Goal: Information Seeking & Learning: Learn about a topic

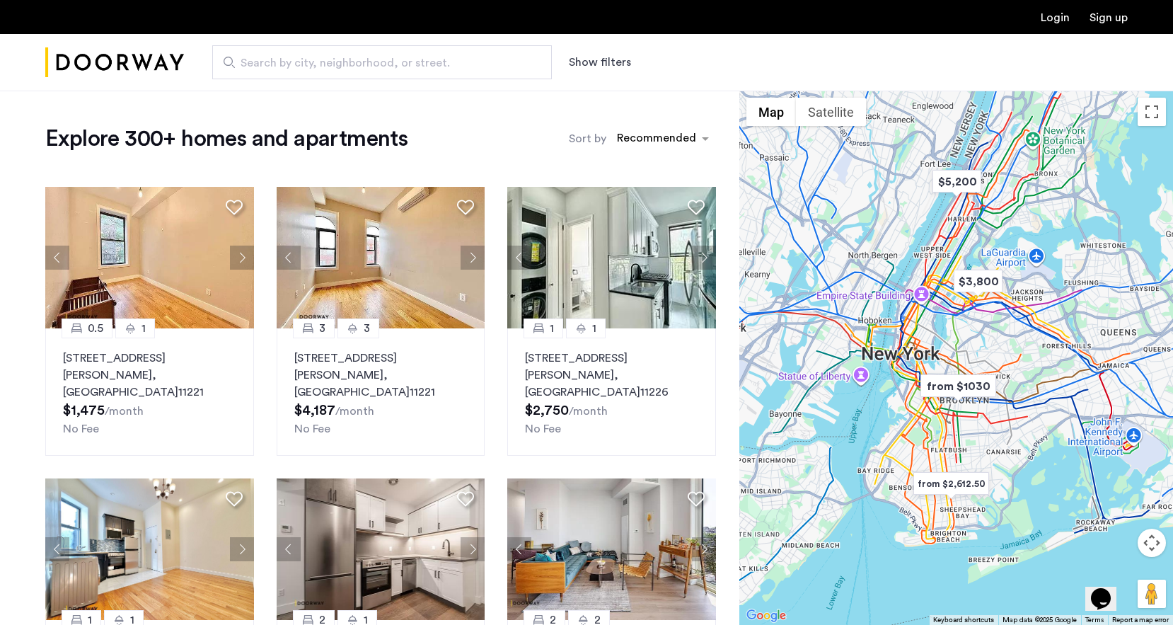
click at [274, 73] on input "Search by city, neighborhood, or street." at bounding box center [382, 62] width 340 height 34
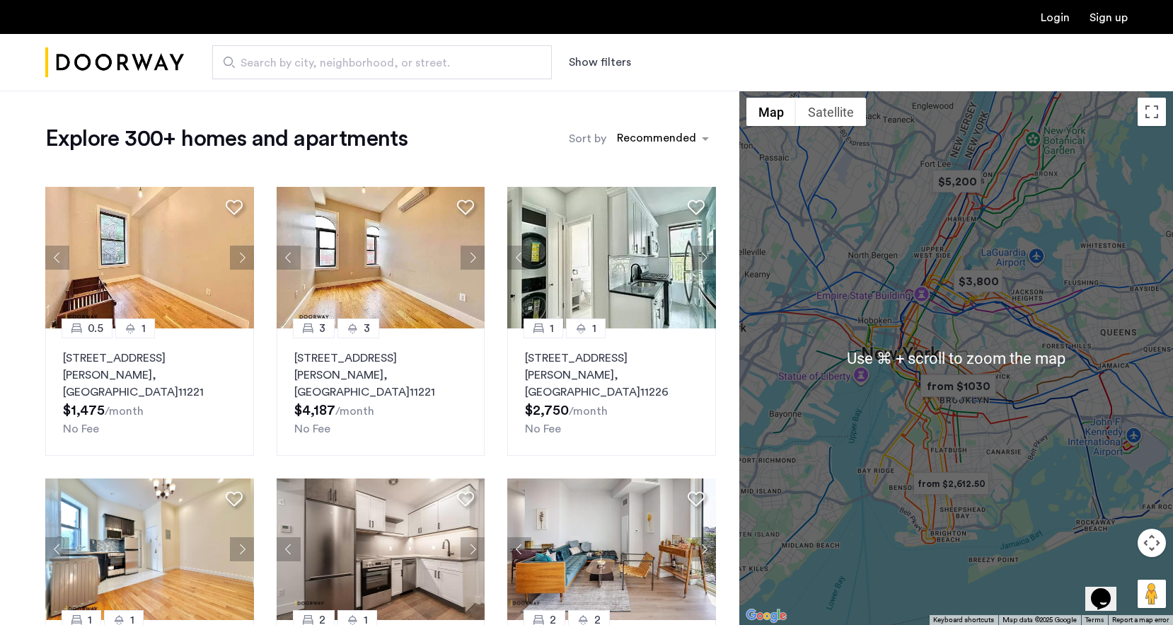
click at [248, 71] on span "Search by city, neighborhood, or street." at bounding box center [376, 62] width 272 height 17
click at [248, 71] on input "Search by city, neighborhood, or street." at bounding box center [382, 62] width 340 height 34
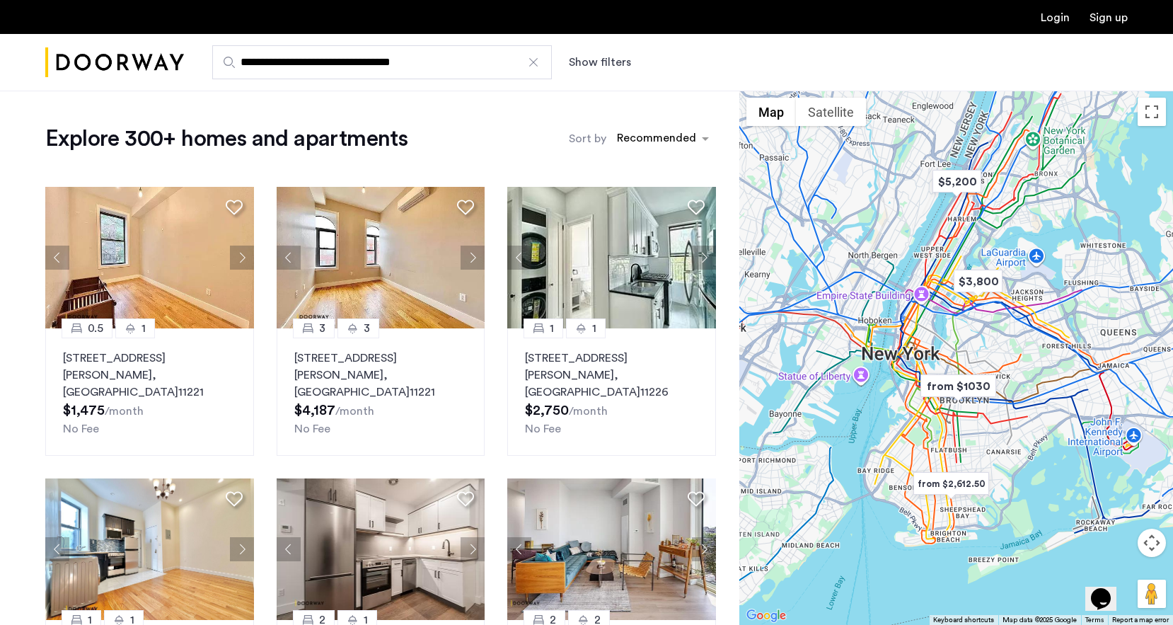
type input "**********"
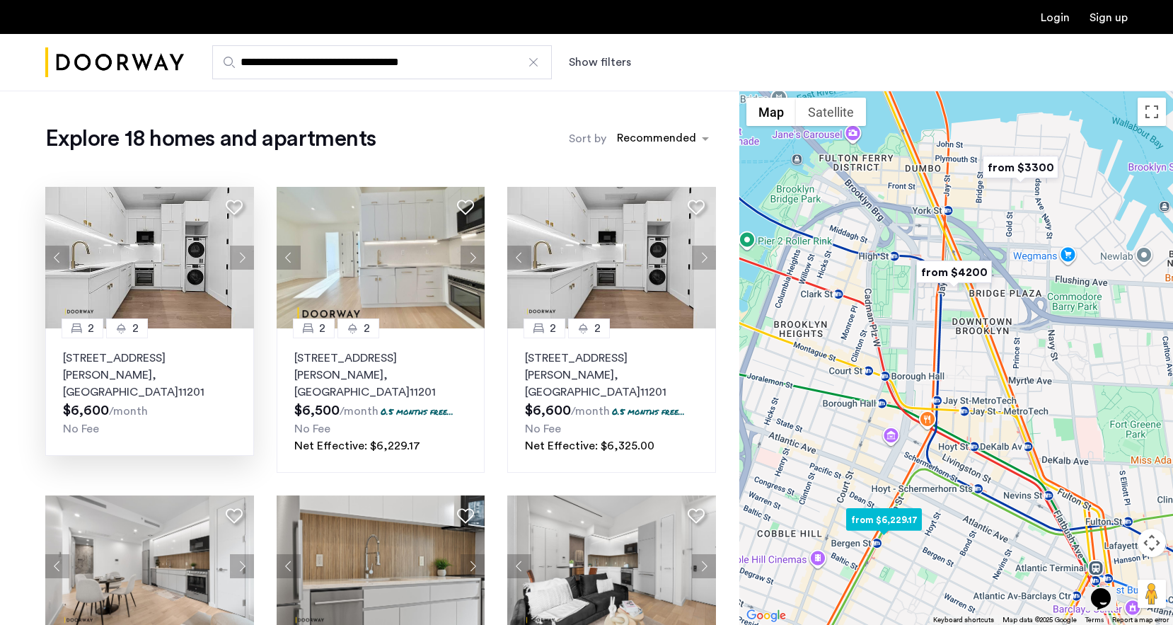
click at [129, 361] on p "155 Smith Street, Unit 2A, Brooklyn , NY 11201" at bounding box center [149, 374] width 173 height 51
click at [644, 366] on p "155 Smith Street, Unit 3A, Brooklyn , NY 11201" at bounding box center [611, 374] width 173 height 51
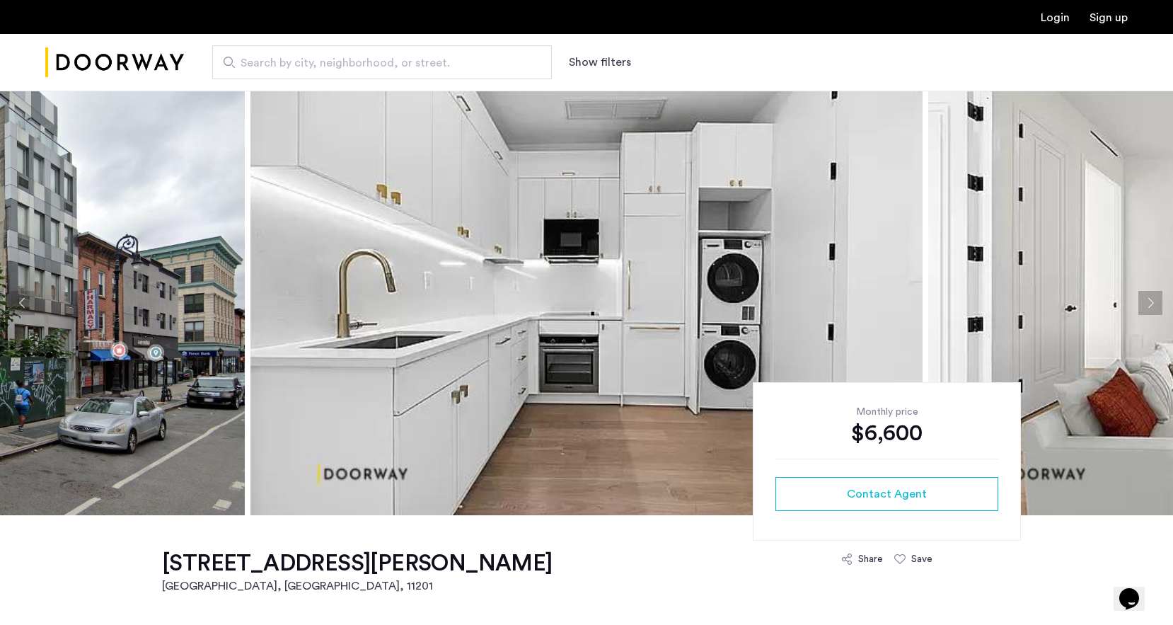
click at [1150, 308] on button "Next apartment" at bounding box center [1150, 303] width 24 height 24
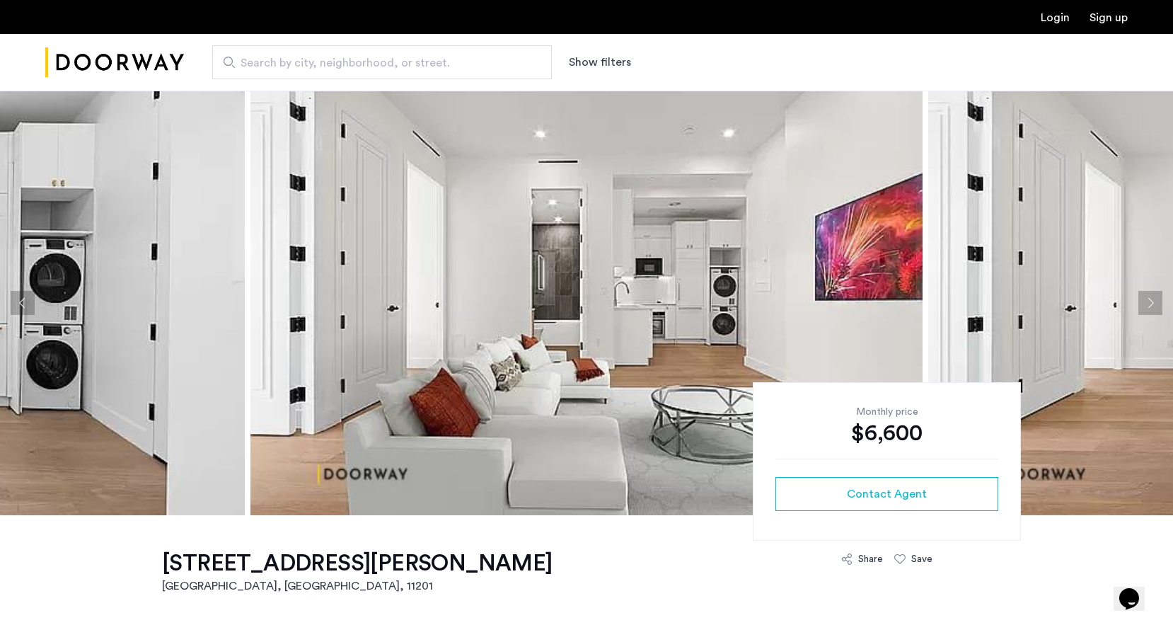
click at [1150, 308] on button "Next apartment" at bounding box center [1150, 303] width 24 height 24
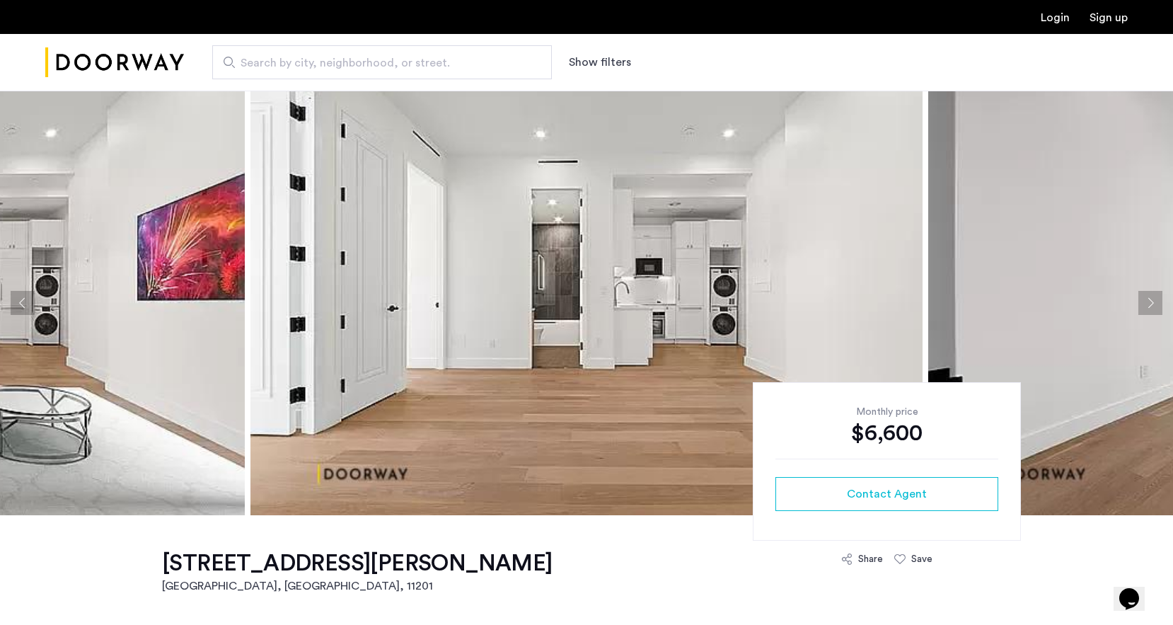
click at [1150, 308] on button "Next apartment" at bounding box center [1150, 303] width 24 height 24
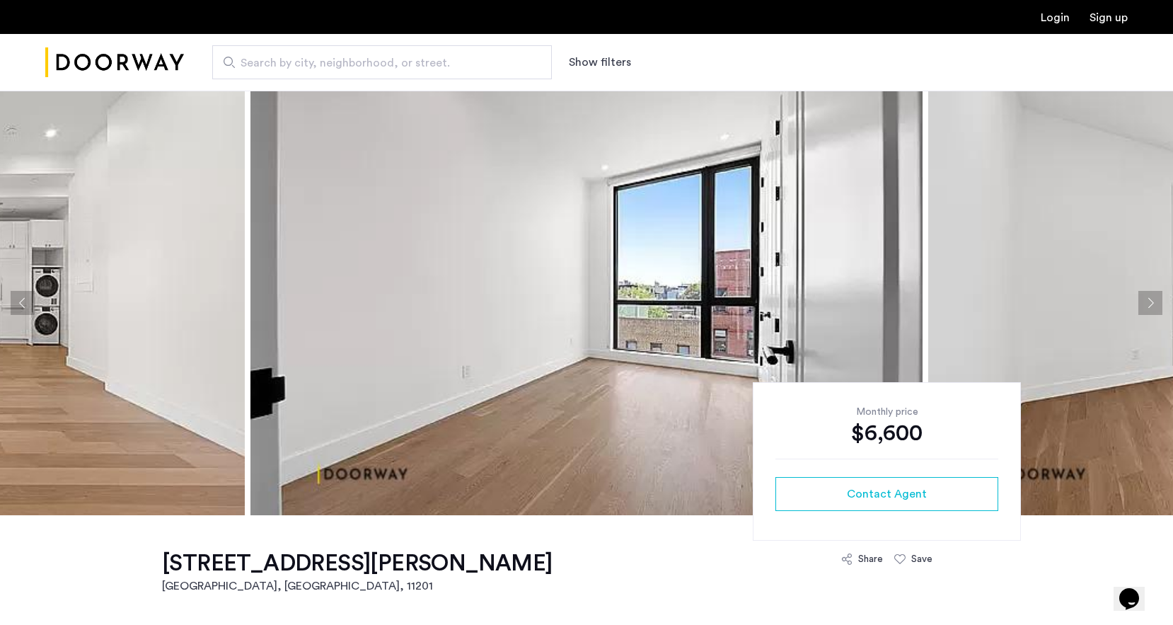
click at [1150, 308] on button "Next apartment" at bounding box center [1150, 303] width 24 height 24
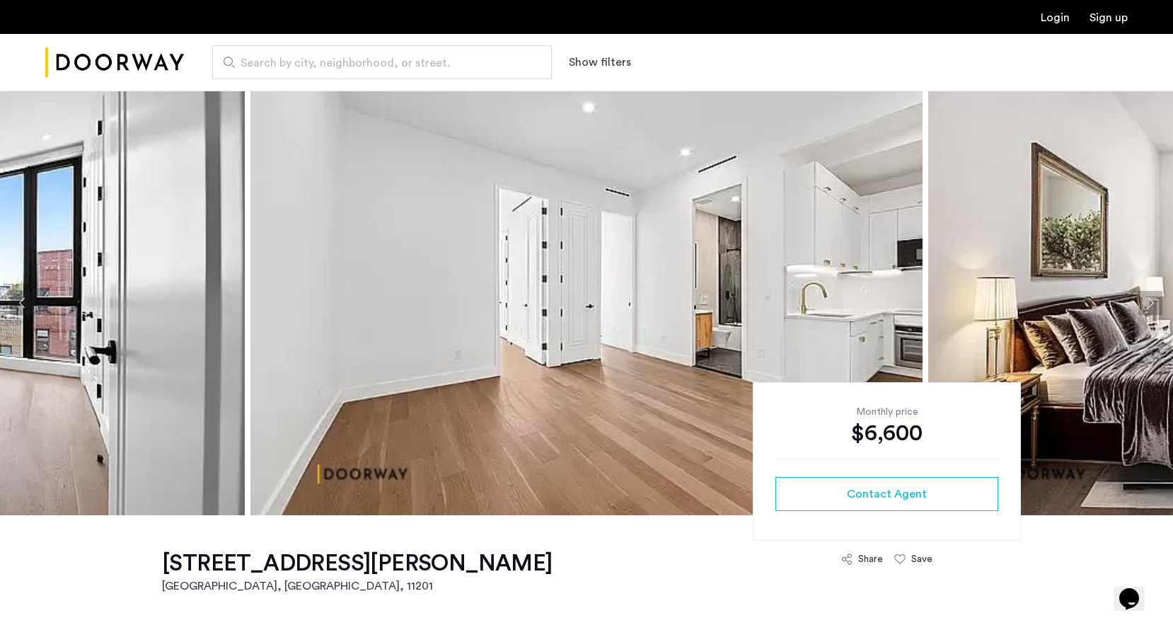
click at [1150, 308] on button "Next apartment" at bounding box center [1150, 303] width 24 height 24
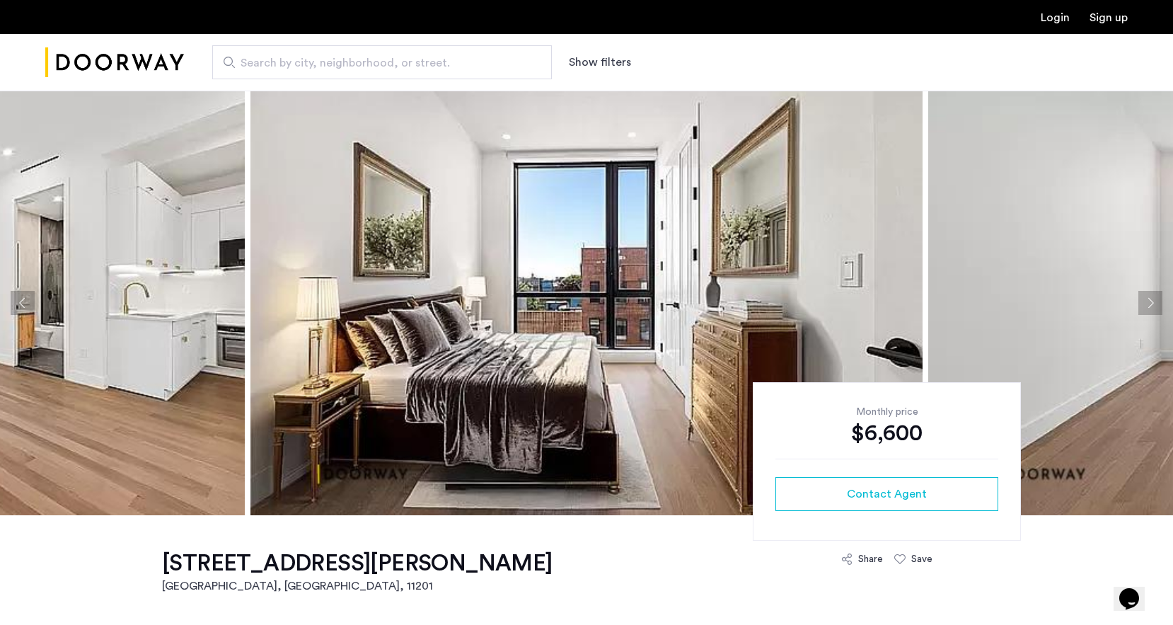
click at [1150, 308] on button "Next apartment" at bounding box center [1150, 303] width 24 height 24
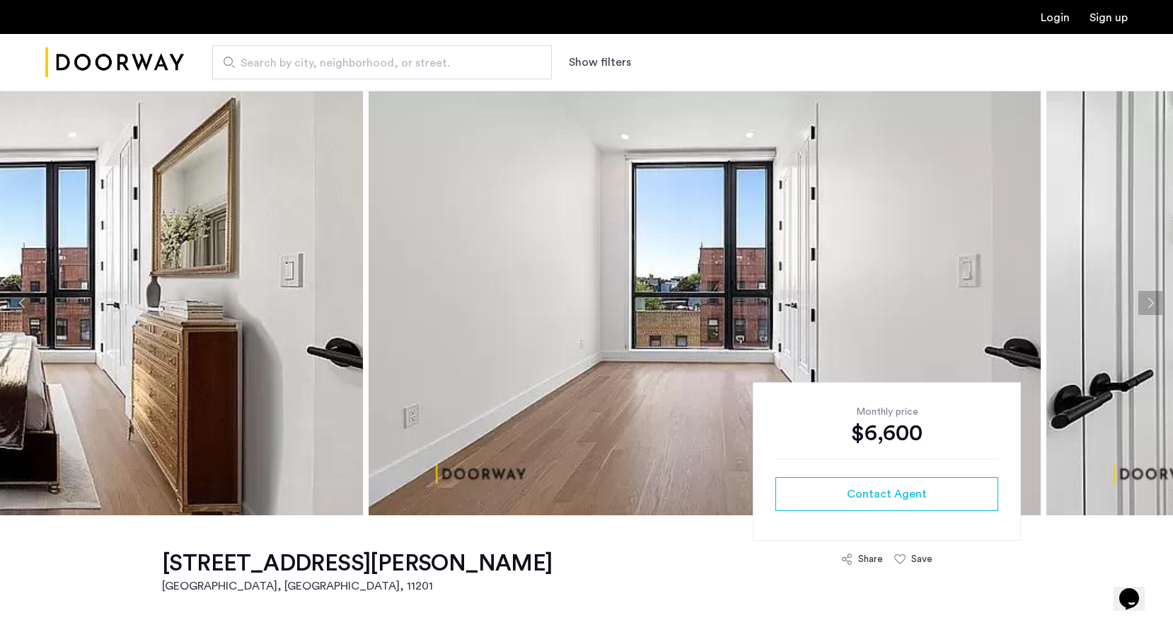
drag, startPoint x: 432, startPoint y: 310, endPoint x: 416, endPoint y: 278, distance: 35.7
click at [416, 278] on img at bounding box center [705, 303] width 672 height 424
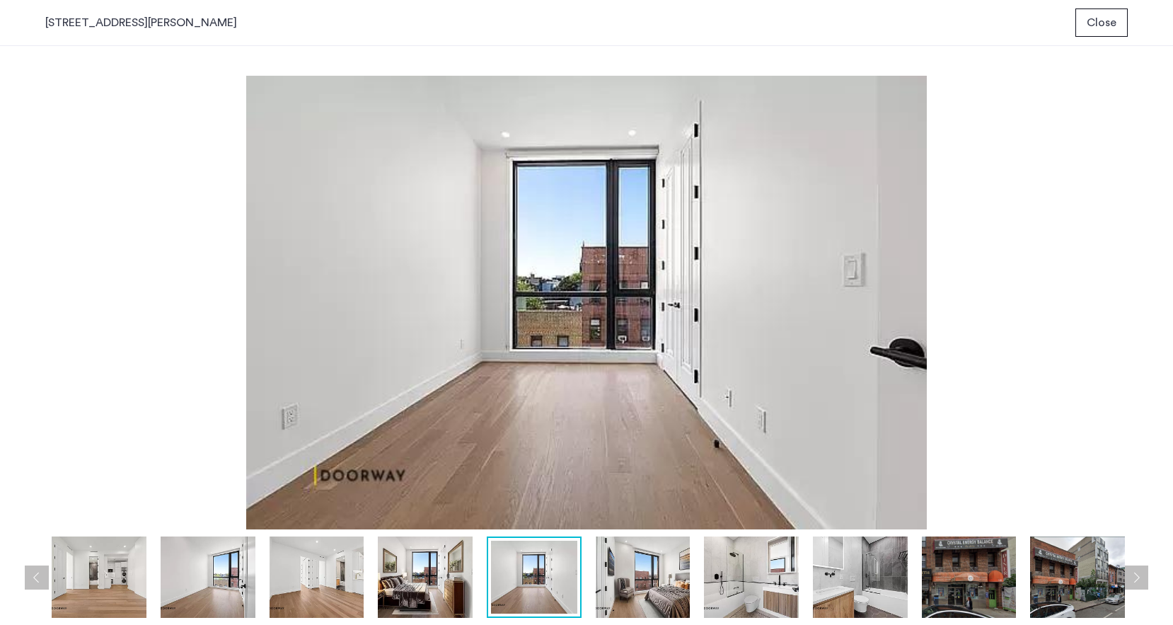
click at [633, 579] on img at bounding box center [643, 576] width 95 height 81
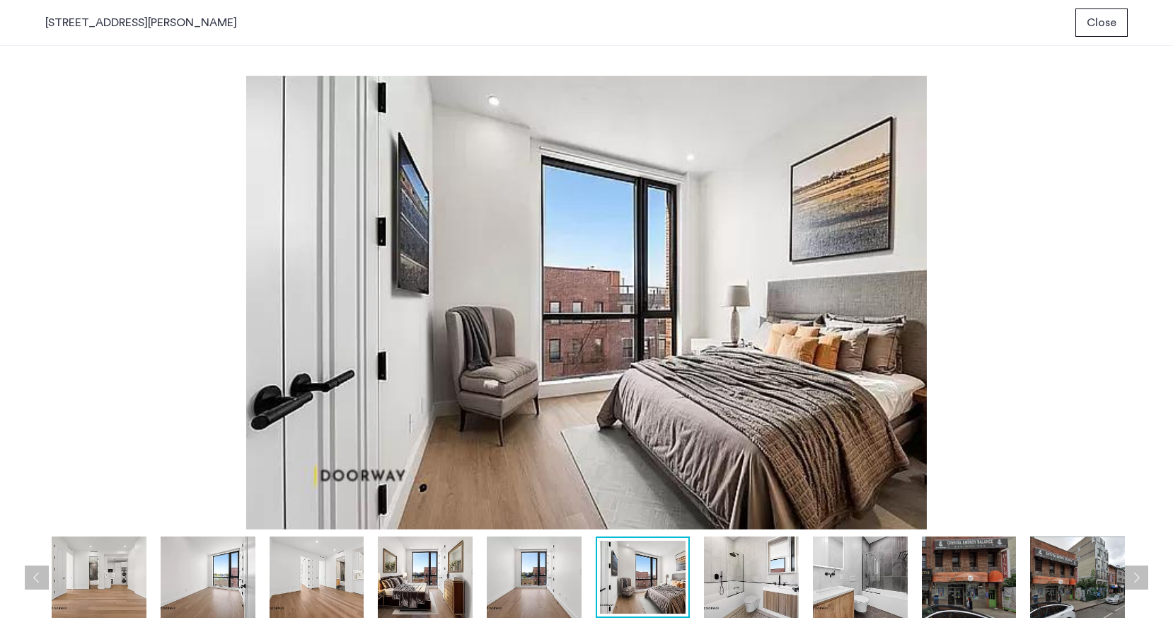
click at [745, 579] on img at bounding box center [751, 576] width 95 height 81
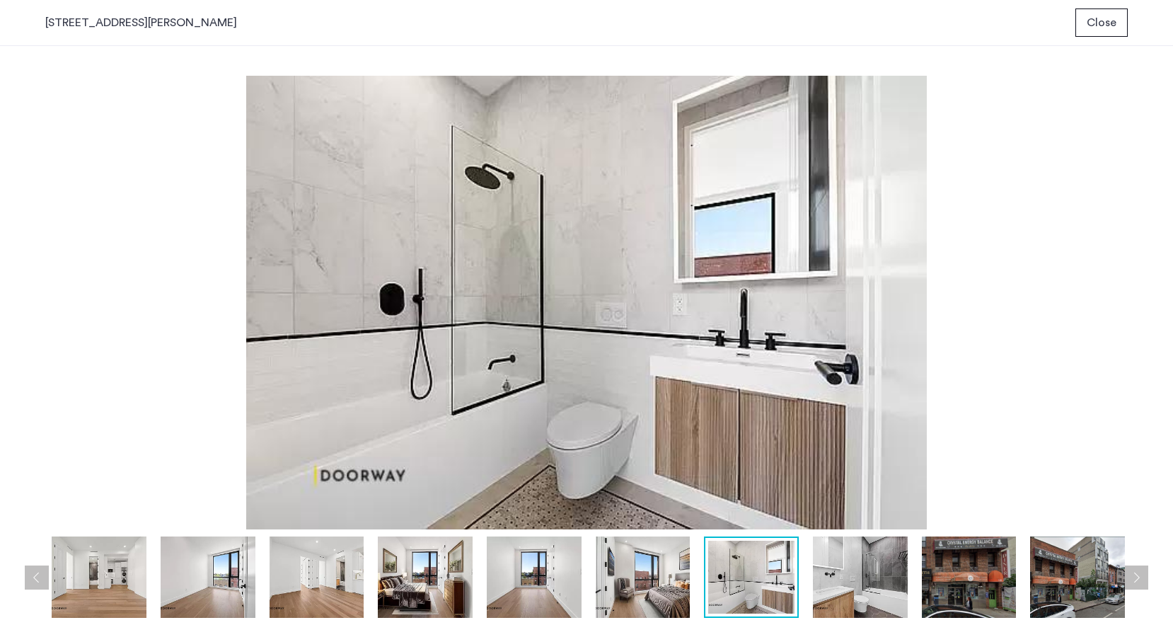
click at [823, 574] on img at bounding box center [860, 576] width 95 height 81
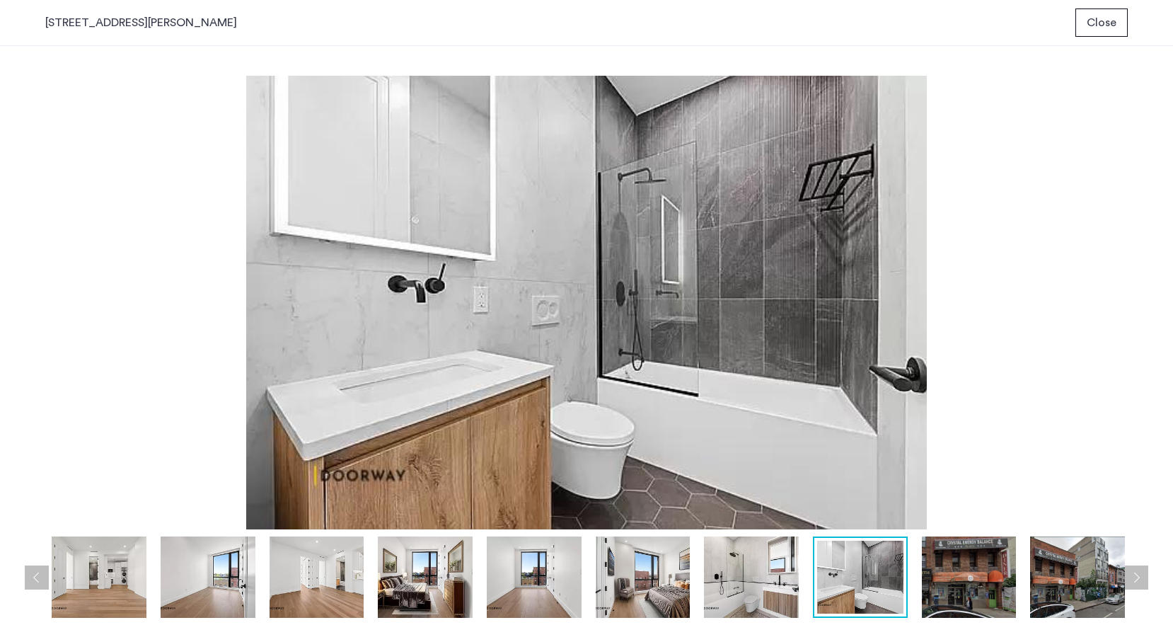
click at [946, 592] on img at bounding box center [969, 576] width 95 height 81
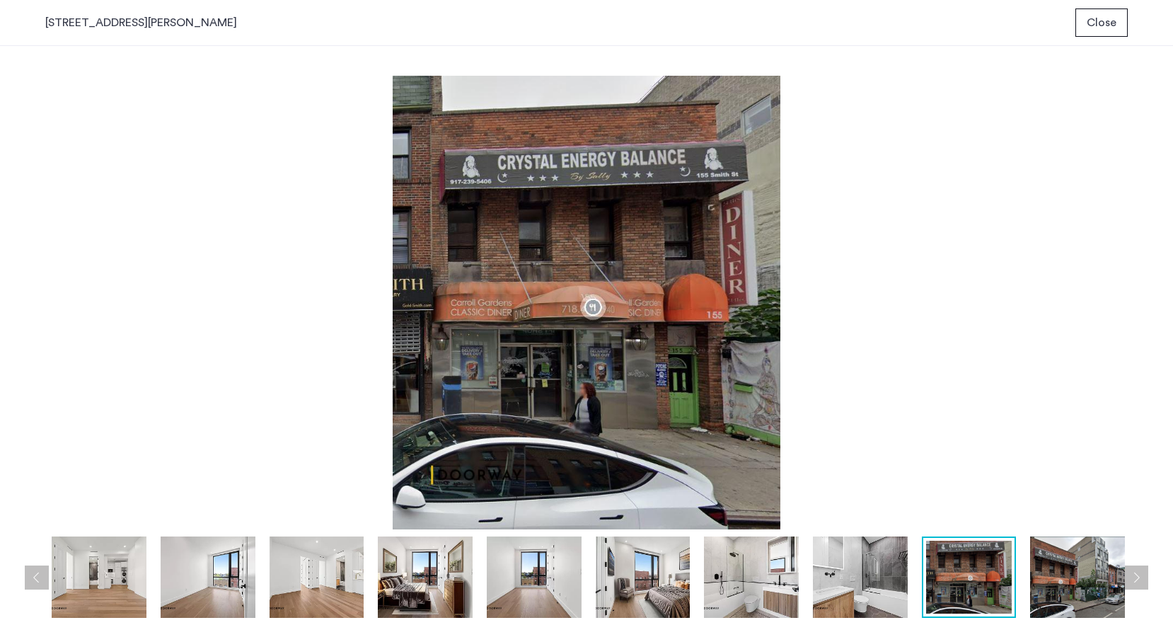
click at [1060, 580] on img at bounding box center [1077, 576] width 95 height 81
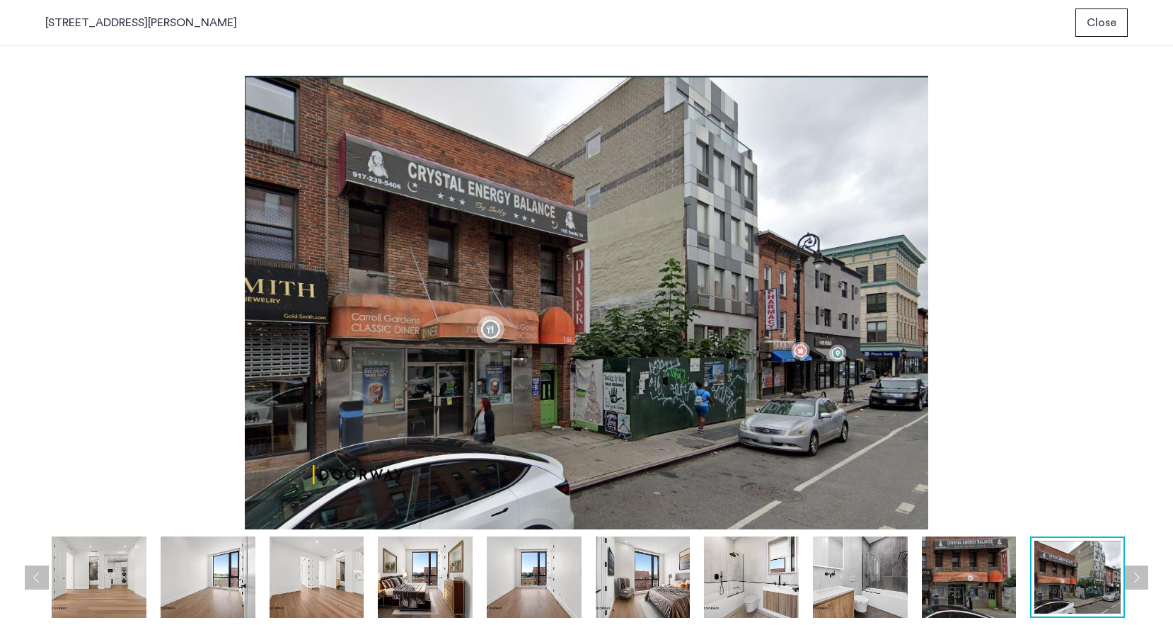
click at [1142, 578] on button "Next apartment" at bounding box center [1136, 577] width 24 height 24
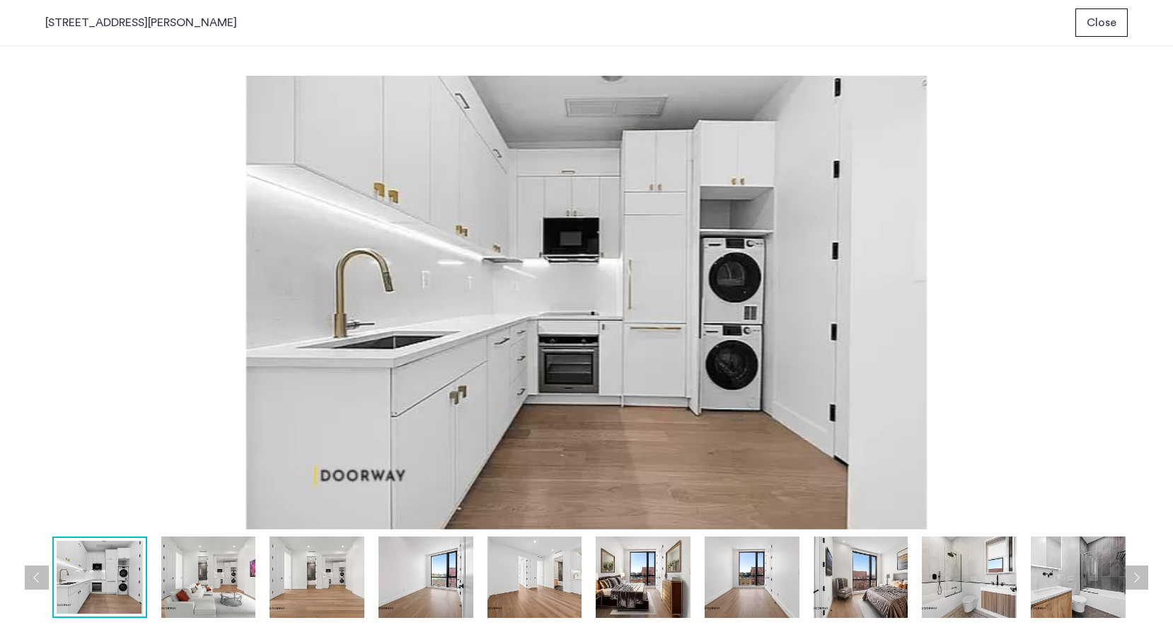
click at [1142, 578] on button "Next apartment" at bounding box center [1136, 577] width 24 height 24
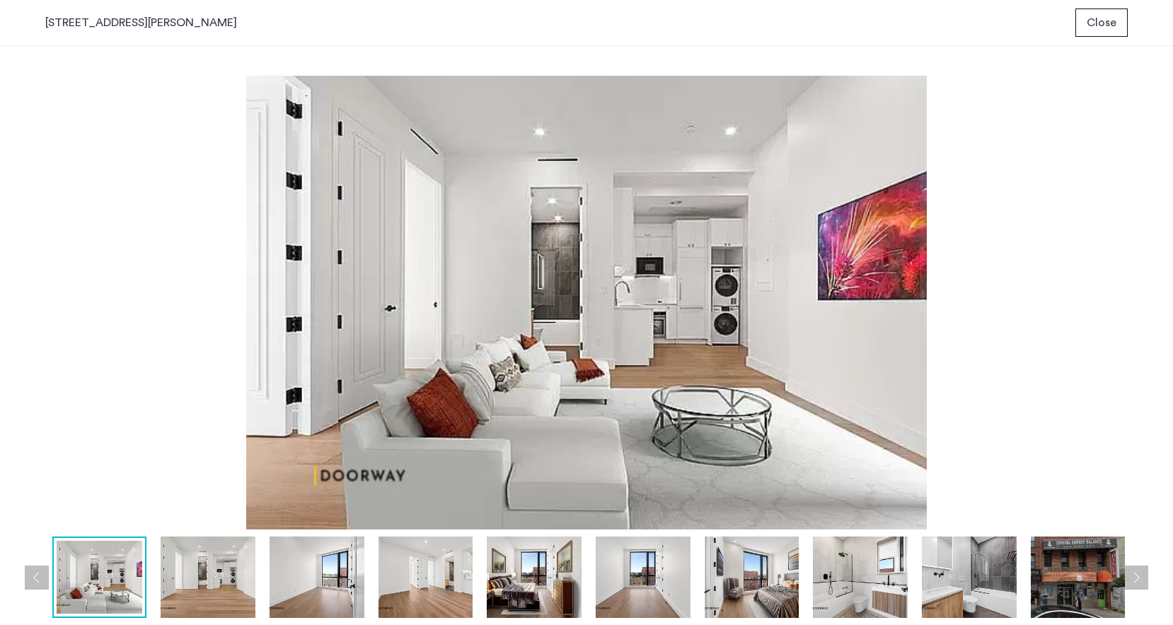
click at [355, 575] on img at bounding box center [317, 576] width 95 height 81
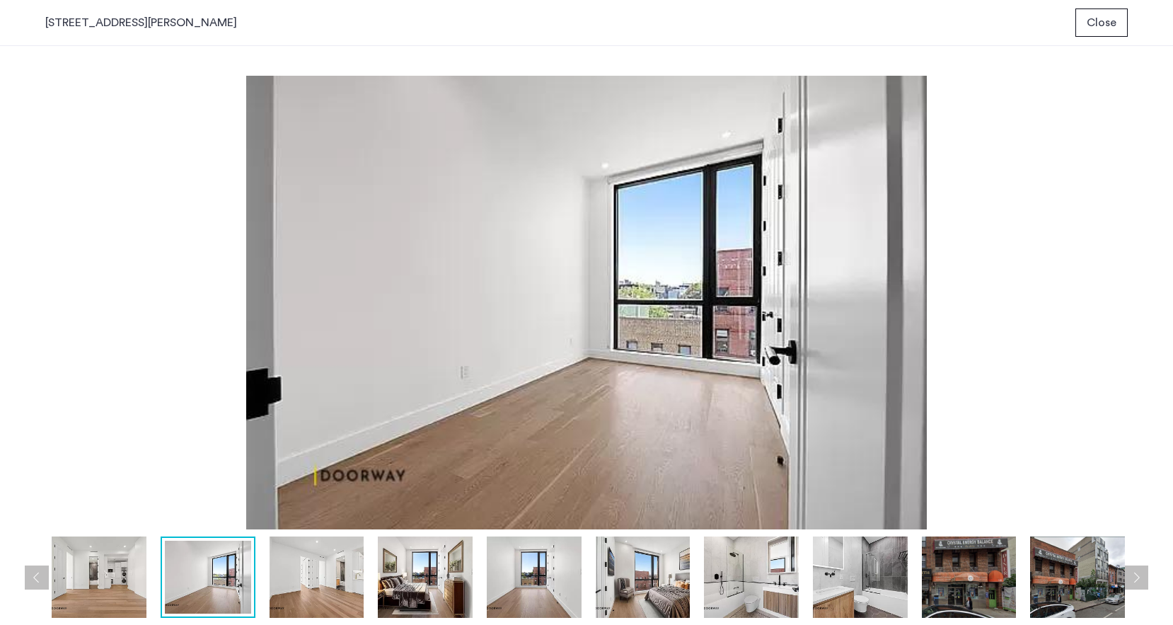
click at [61, 578] on img at bounding box center [99, 576] width 95 height 81
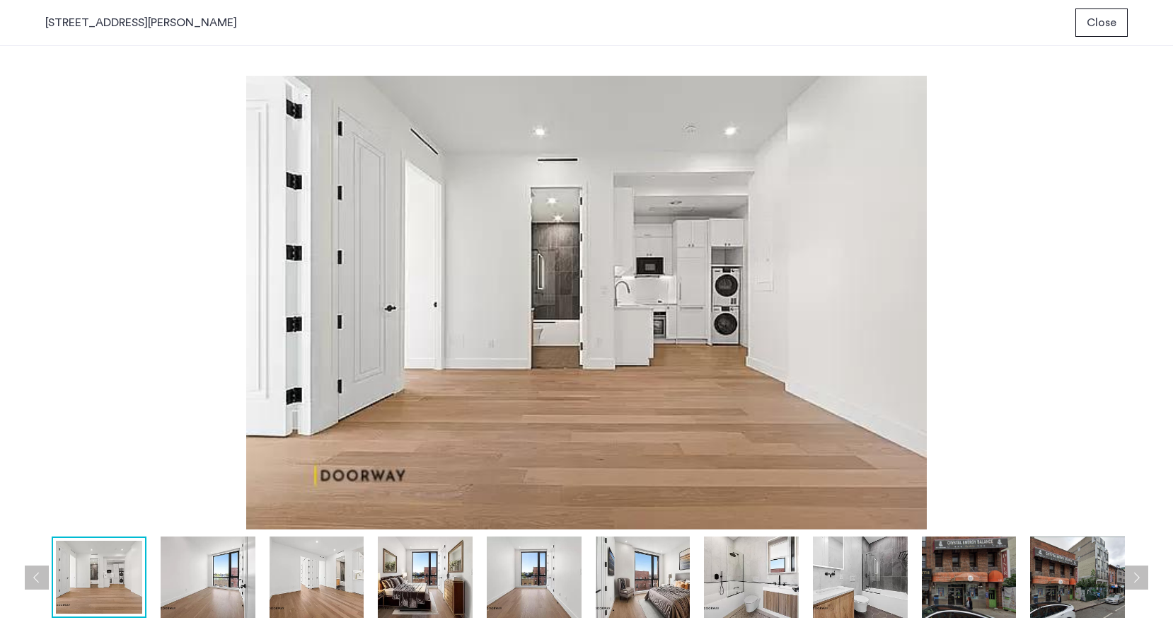
click at [1091, 22] on span "Close" at bounding box center [1101, 22] width 30 height 17
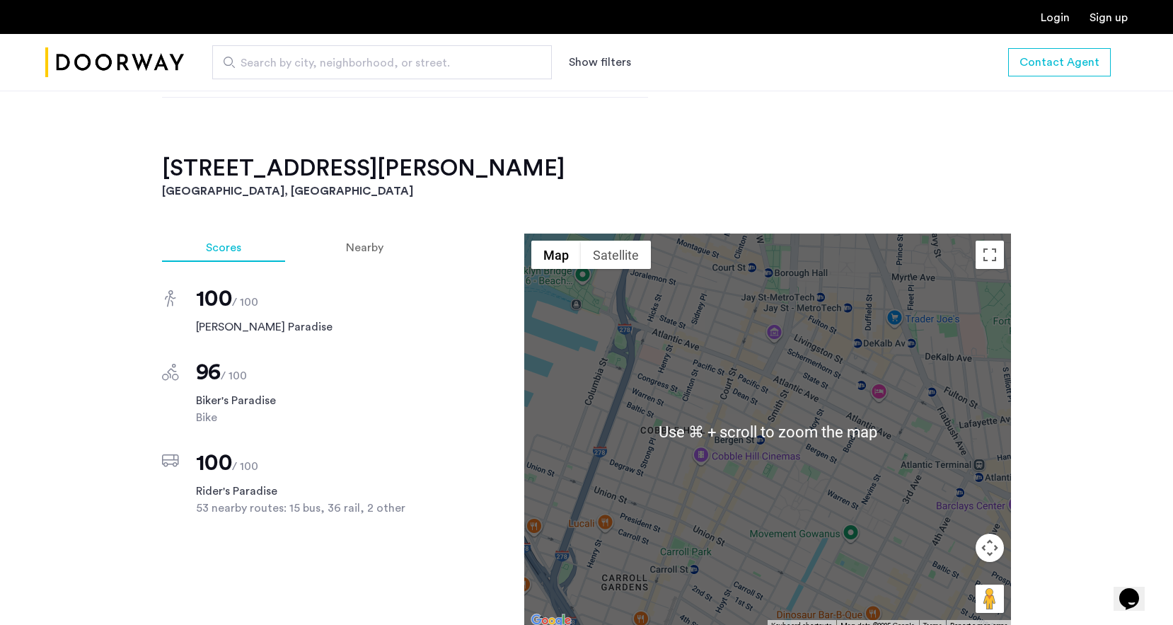
scroll to position [996, 0]
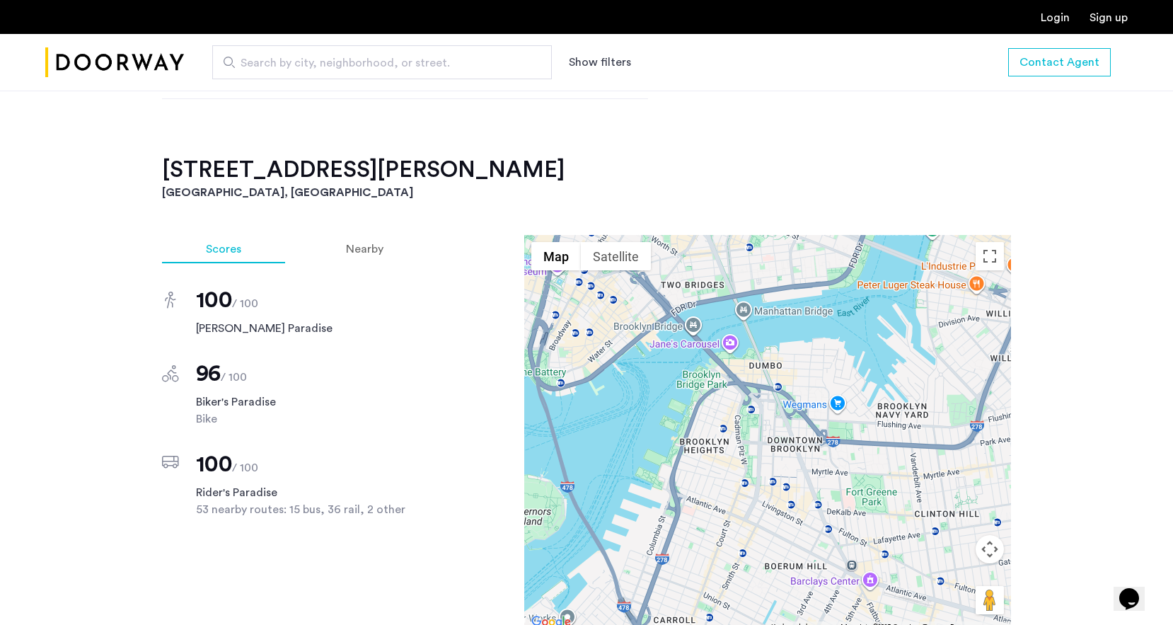
drag, startPoint x: 790, startPoint y: 321, endPoint x: 767, endPoint y: 499, distance: 179.0
click at [767, 499] on div at bounding box center [767, 433] width 487 height 396
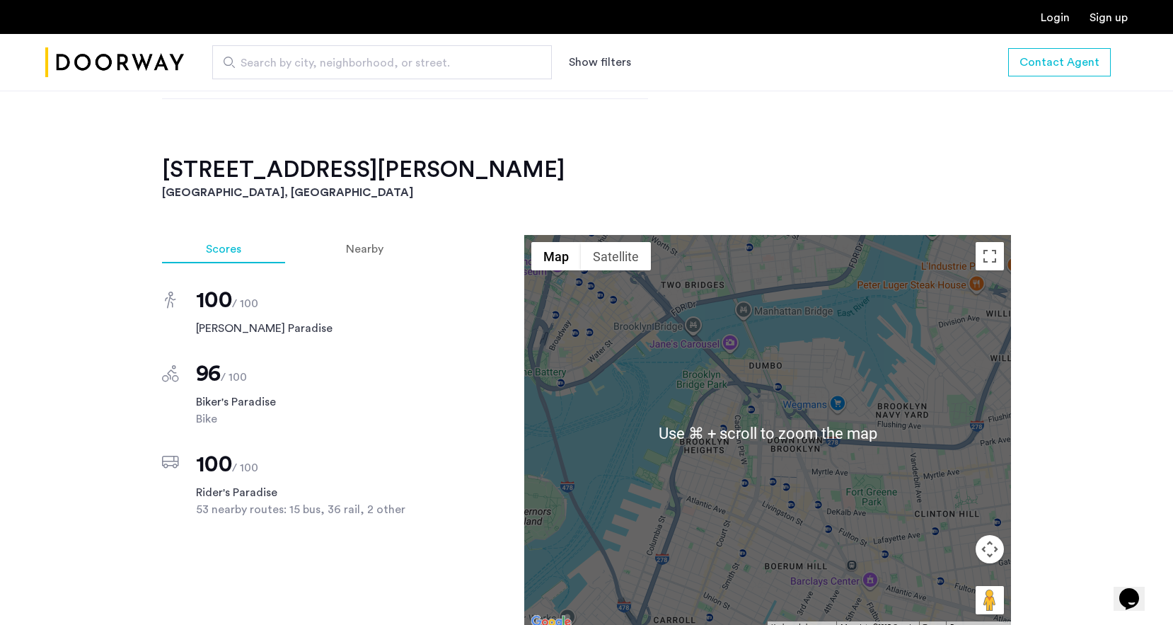
scroll to position [1016, 0]
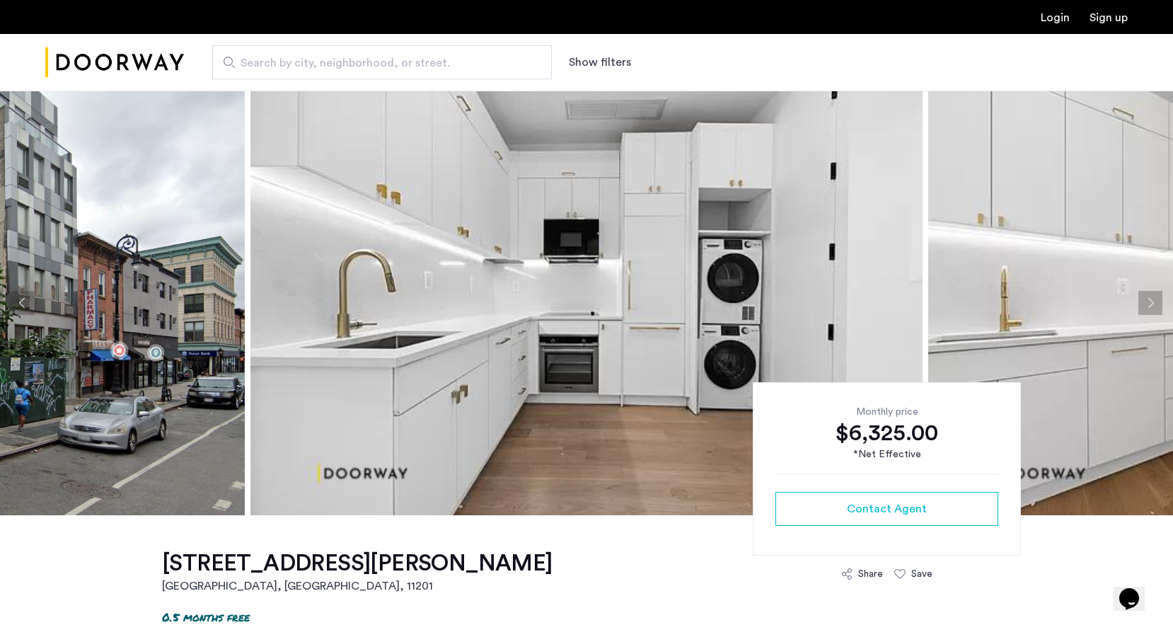
click at [1143, 302] on button "Next apartment" at bounding box center [1150, 303] width 24 height 24
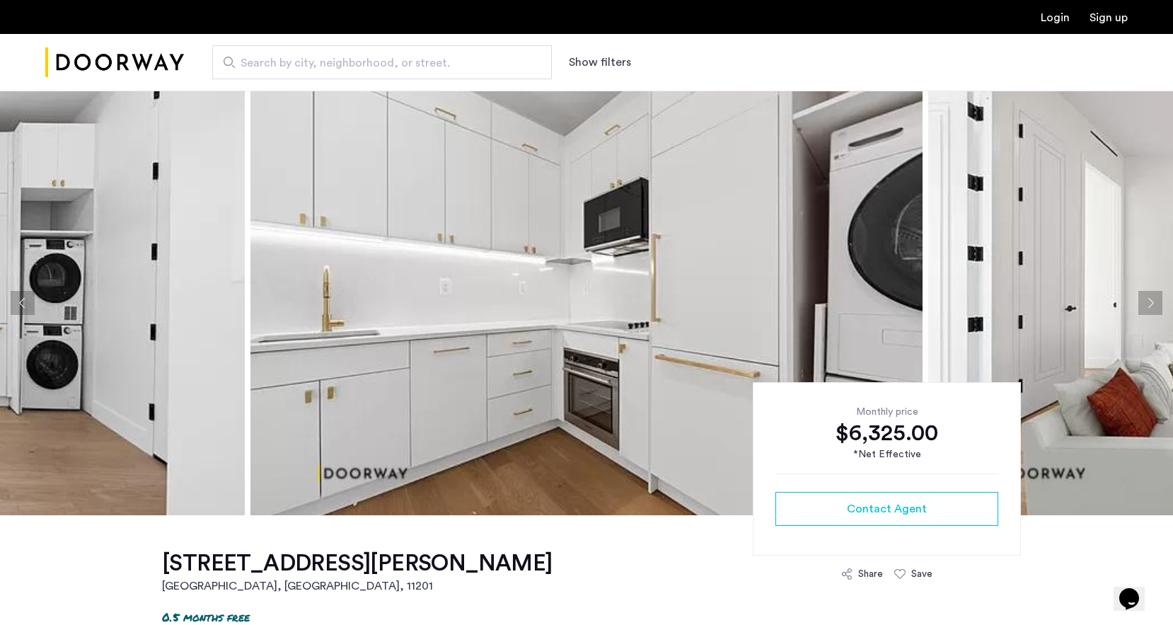
click at [1143, 302] on button "Next apartment" at bounding box center [1150, 303] width 24 height 24
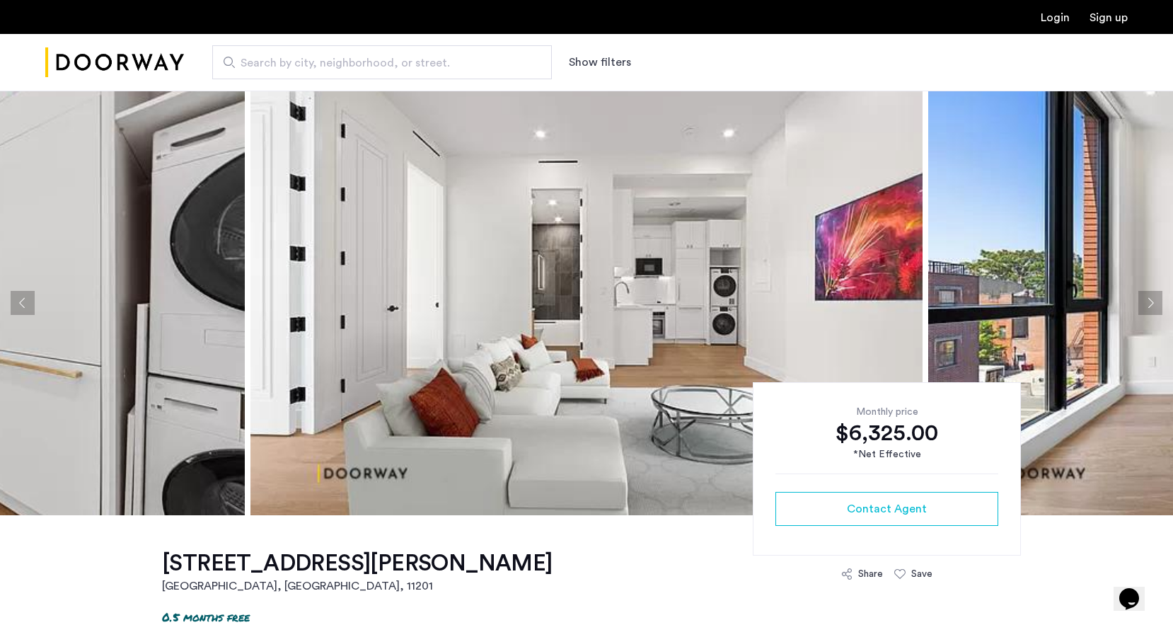
click at [1143, 302] on button "Next apartment" at bounding box center [1150, 303] width 24 height 24
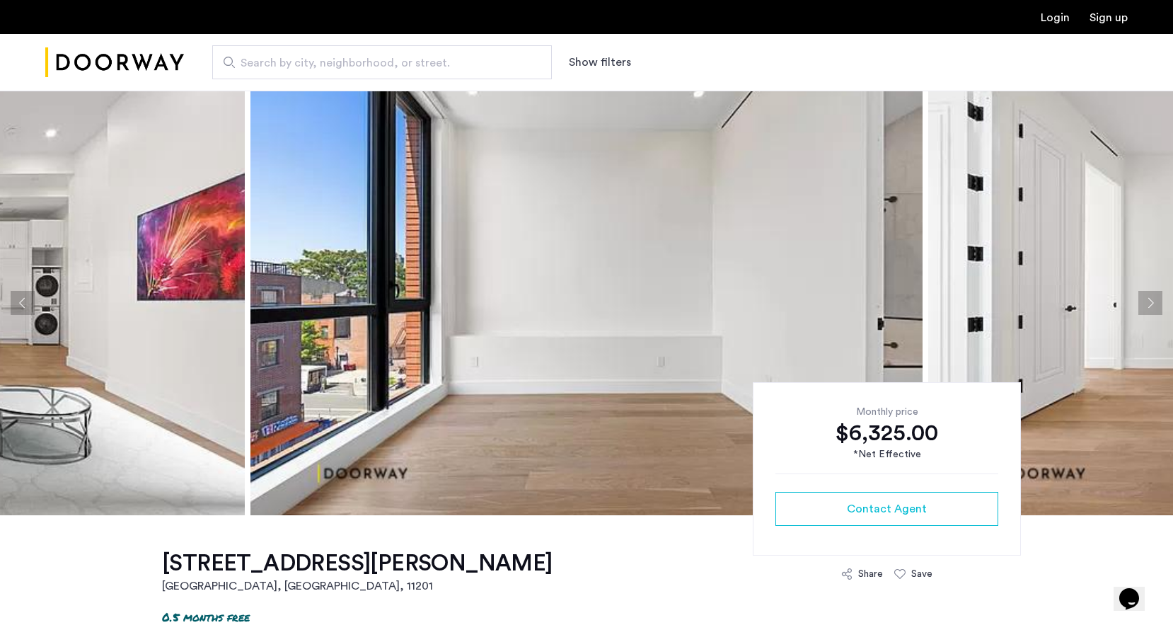
click at [1143, 302] on button "Next apartment" at bounding box center [1150, 303] width 24 height 24
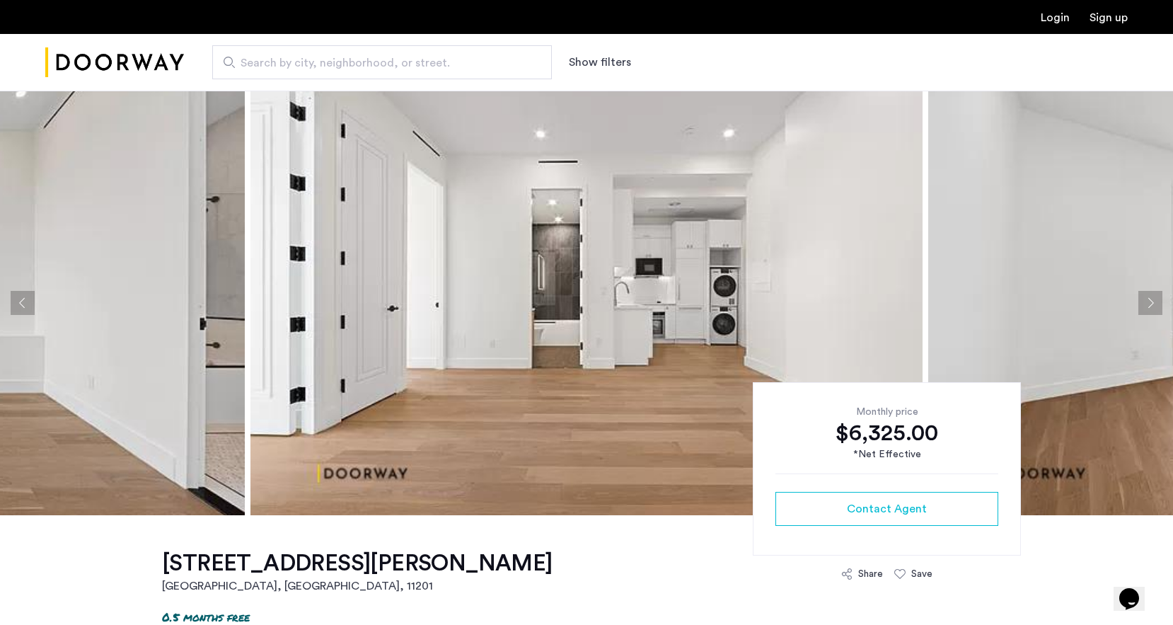
click at [1143, 302] on button "Next apartment" at bounding box center [1150, 303] width 24 height 24
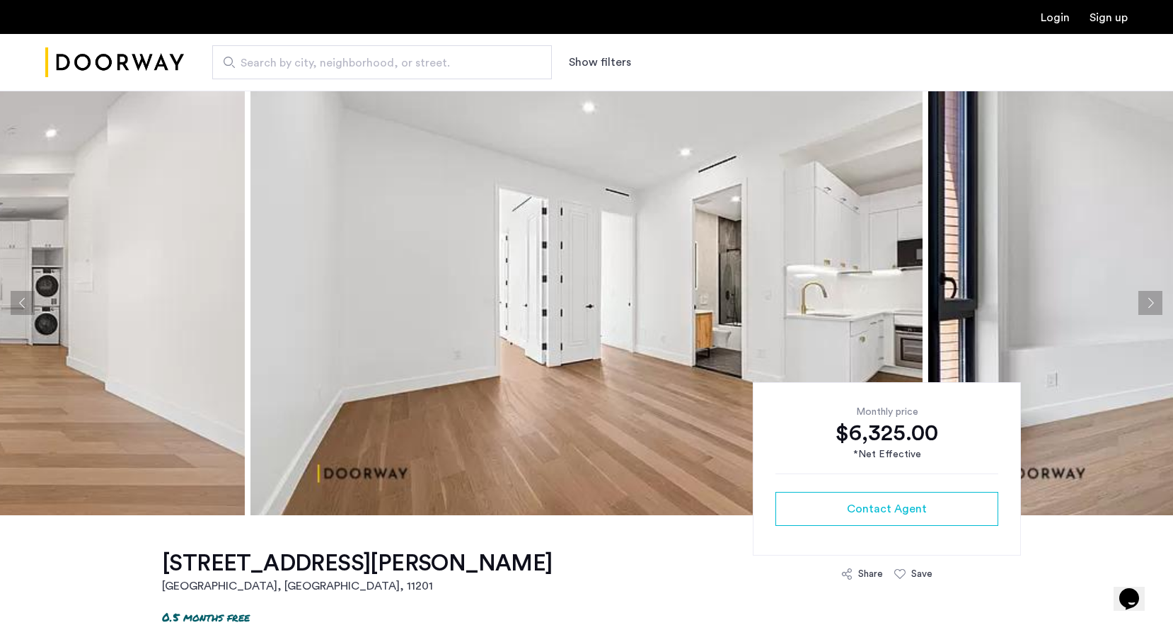
click at [1143, 302] on button "Next apartment" at bounding box center [1150, 303] width 24 height 24
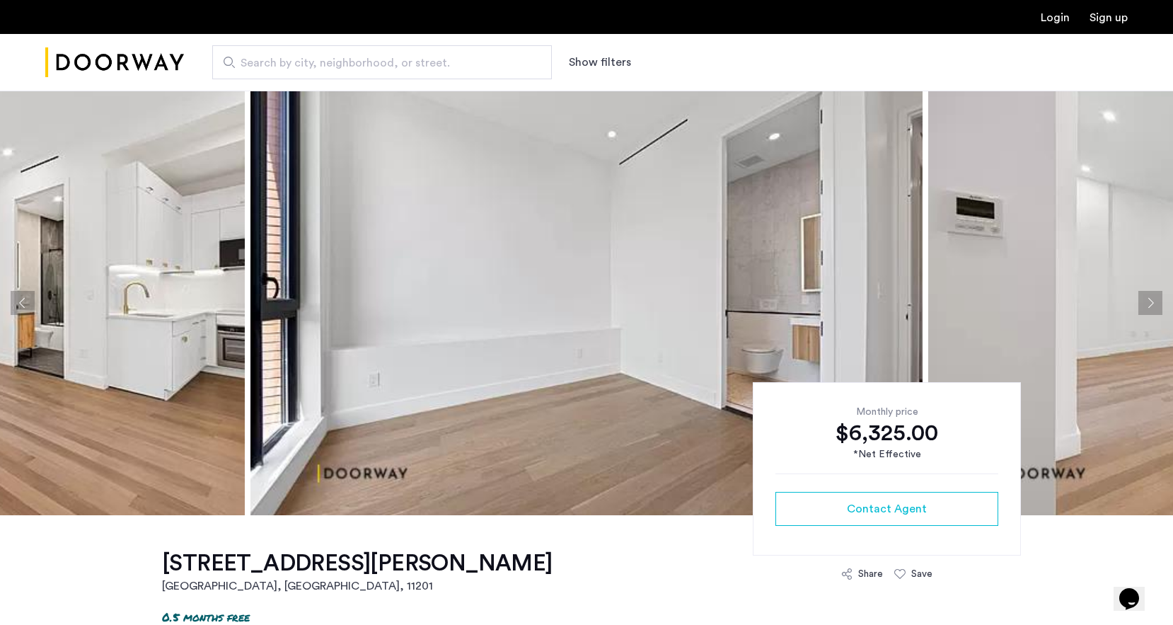
click at [1143, 302] on button "Next apartment" at bounding box center [1150, 303] width 24 height 24
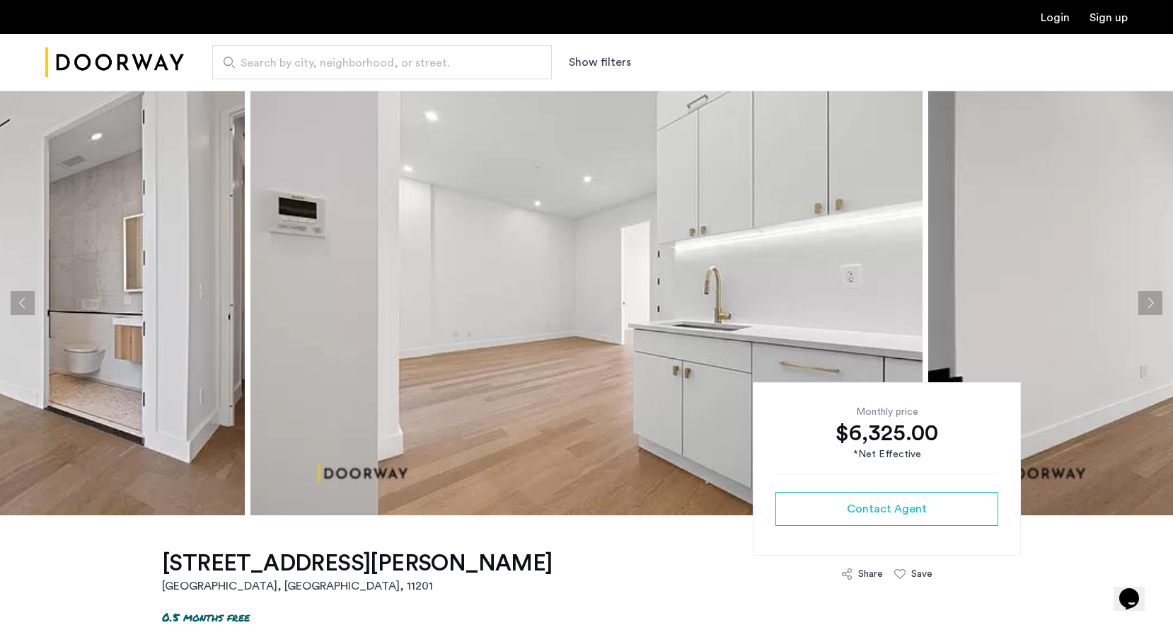
click at [1143, 302] on button "Next apartment" at bounding box center [1150, 303] width 24 height 24
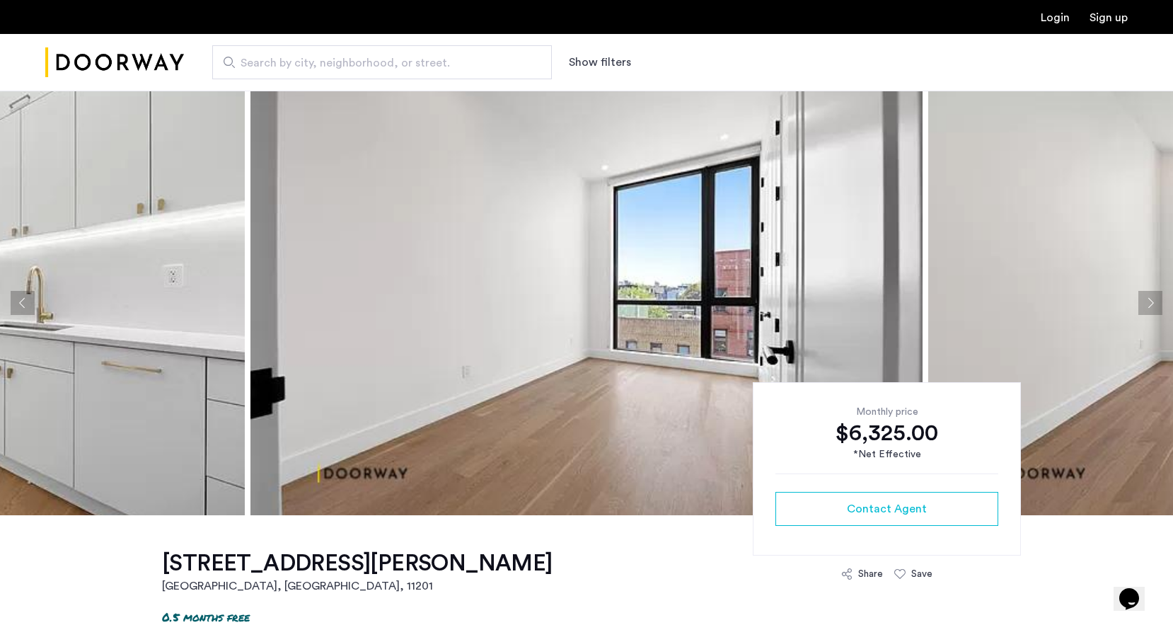
click at [1154, 297] on button "Next apartment" at bounding box center [1150, 303] width 24 height 24
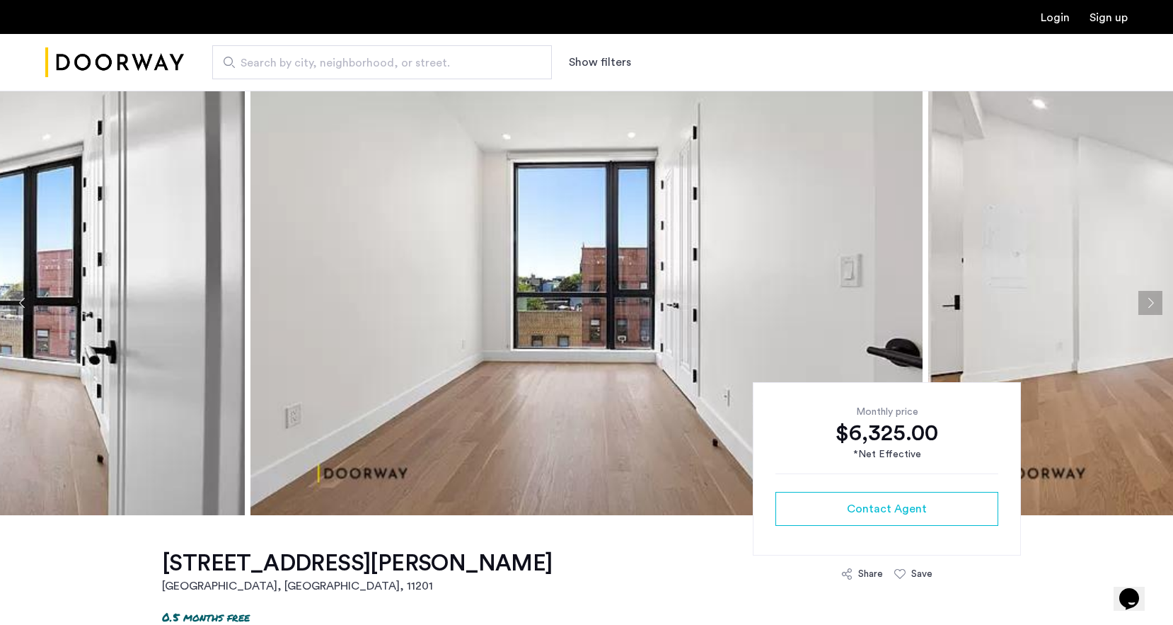
click at [1154, 296] on button "Next apartment" at bounding box center [1150, 303] width 24 height 24
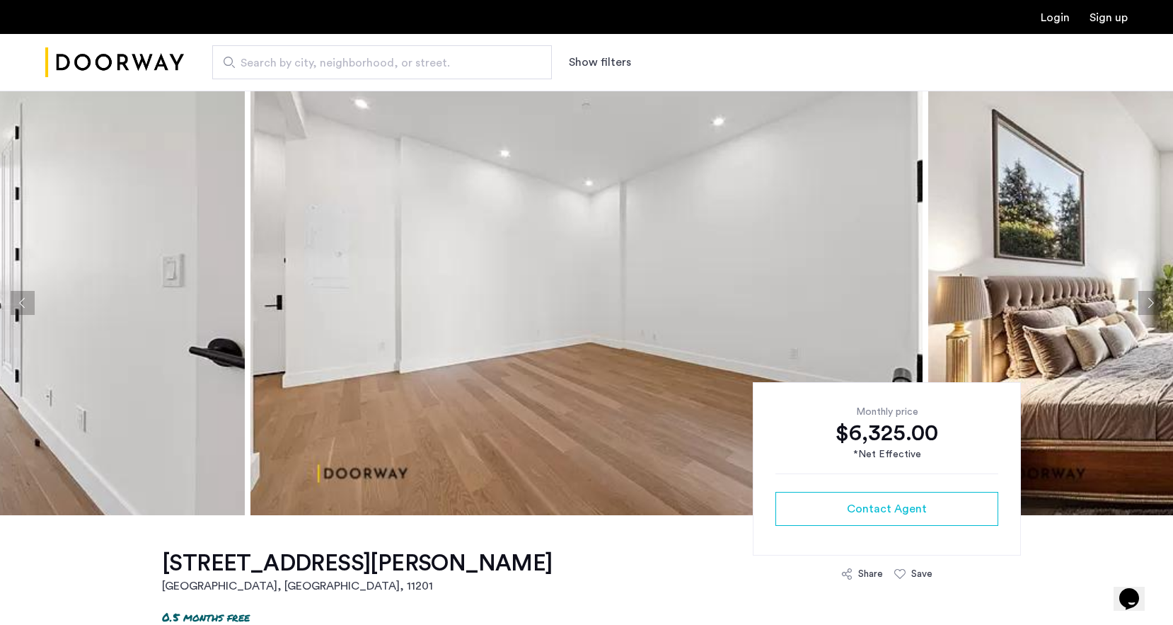
click at [1154, 296] on button "Next apartment" at bounding box center [1150, 303] width 24 height 24
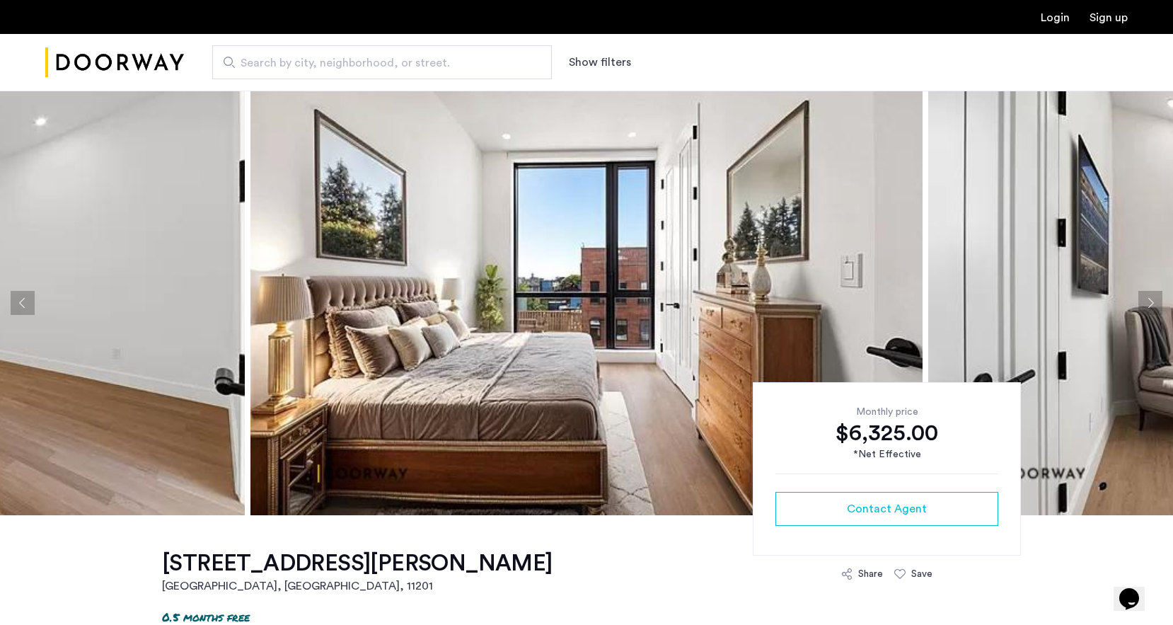
click at [1154, 296] on button "Next apartment" at bounding box center [1150, 303] width 24 height 24
